Goal: Find specific page/section: Find specific page/section

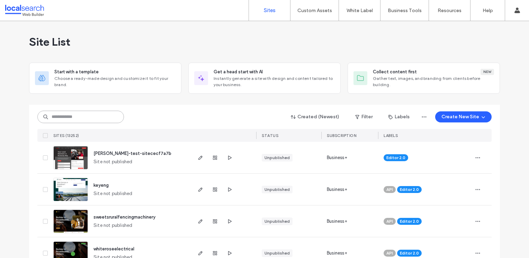
click at [79, 117] on input at bounding box center [80, 117] width 87 height 12
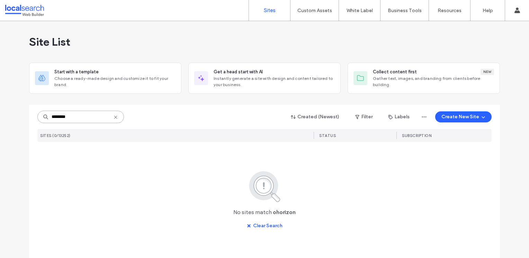
click at [65, 115] on input "********" at bounding box center [80, 117] width 87 height 12
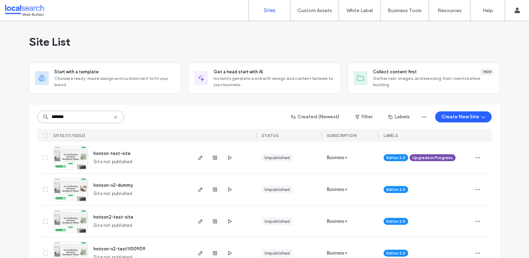
type input "*******"
click at [67, 218] on img at bounding box center [71, 233] width 34 height 47
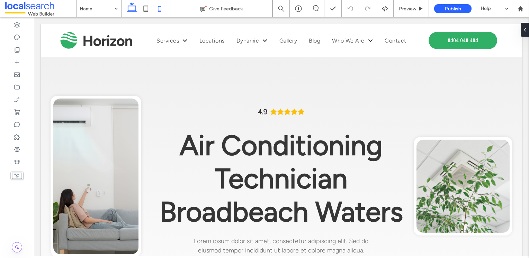
click at [161, 10] on icon at bounding box center [160, 9] width 14 height 14
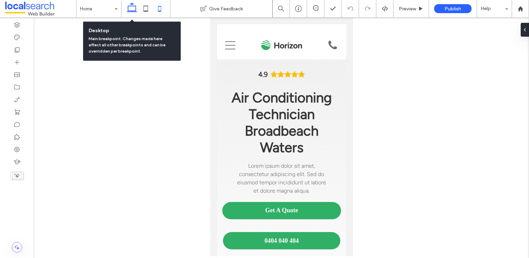
click at [133, 6] on icon at bounding box center [132, 9] width 14 height 14
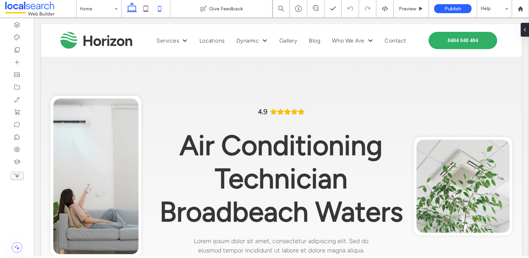
click at [159, 9] on icon at bounding box center [160, 9] width 14 height 14
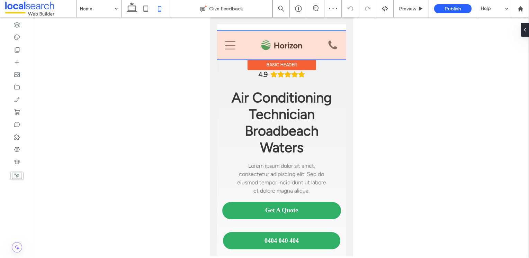
click at [224, 37] on div at bounding box center [281, 45] width 129 height 28
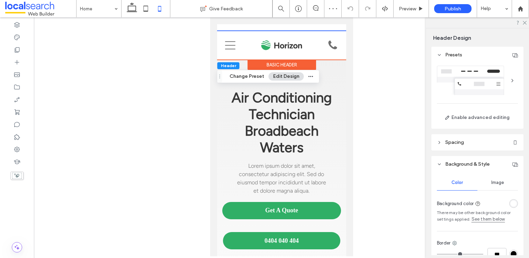
click at [258, 33] on div "Home Services Service 1 Locations Location 1 Dynamic Dynamic 1 Dynamic 2 Galler…" at bounding box center [281, 45] width 129 height 28
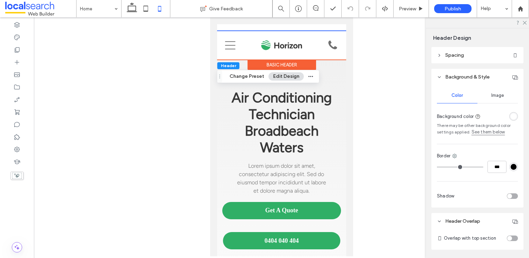
scroll to position [104, 0]
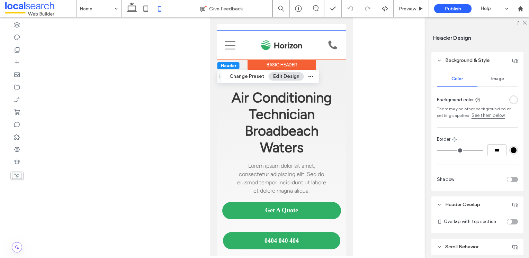
click at [494, 82] on div "Image" at bounding box center [498, 78] width 41 height 15
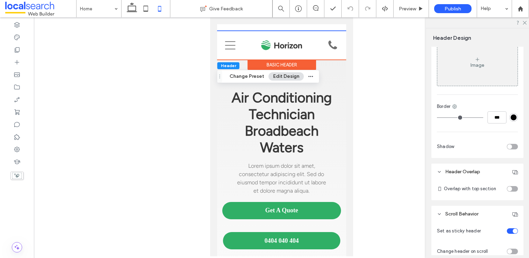
scroll to position [90, 0]
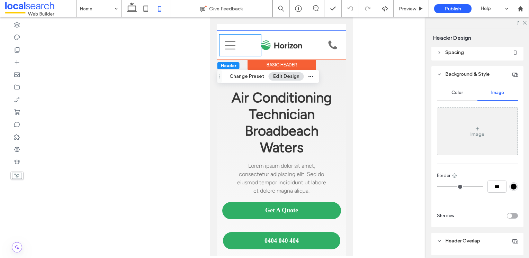
click at [253, 34] on div "Home Services Service 1 Locations Location 1 Dynamic Dynamic 1 Dynamic 2 Galler…" at bounding box center [281, 45] width 129 height 28
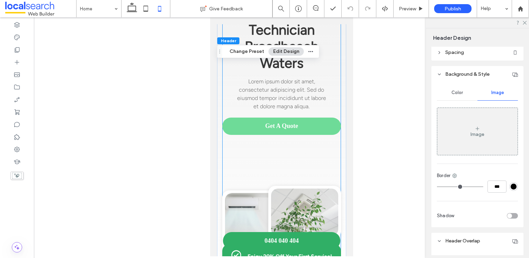
scroll to position [0, 0]
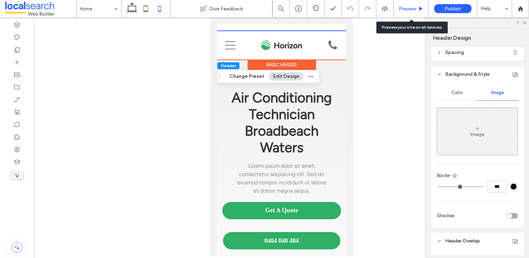
click at [413, 7] on span "Preview" at bounding box center [407, 9] width 17 height 6
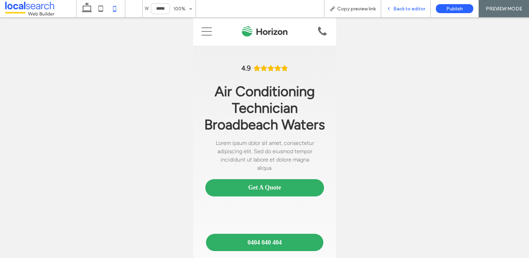
click at [410, 10] on span "Back to editor" at bounding box center [410, 9] width 32 height 6
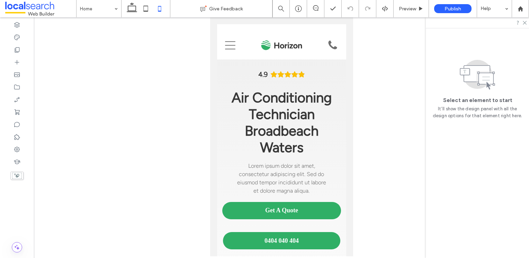
click at [292, 29] on div "Home Services Service 1 Locations Location 1 Dynamic Dynamic 1 Dynamic 2 Galler…" at bounding box center [281, 38] width 129 height 28
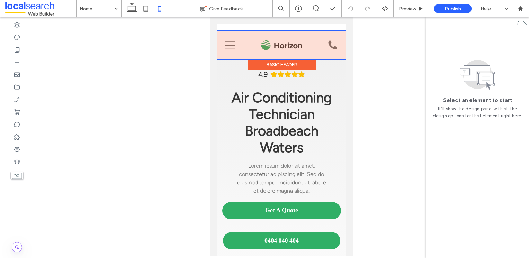
click at [286, 33] on div at bounding box center [281, 45] width 129 height 28
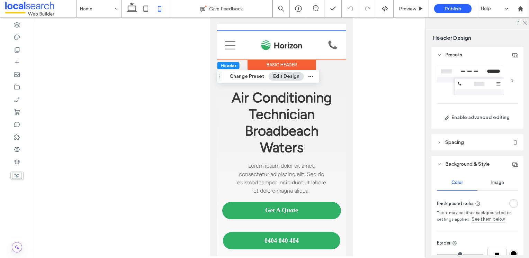
click at [286, 33] on div "Home Services Service 1 Locations Location 1 Dynamic Dynamic 1 Dynamic 2 Galler…" at bounding box center [281, 45] width 129 height 28
click at [272, 112] on span "Air Conditioning Technician Broadbeach Waters" at bounding box center [281, 122] width 100 height 67
